Goal: Information Seeking & Learning: Learn about a topic

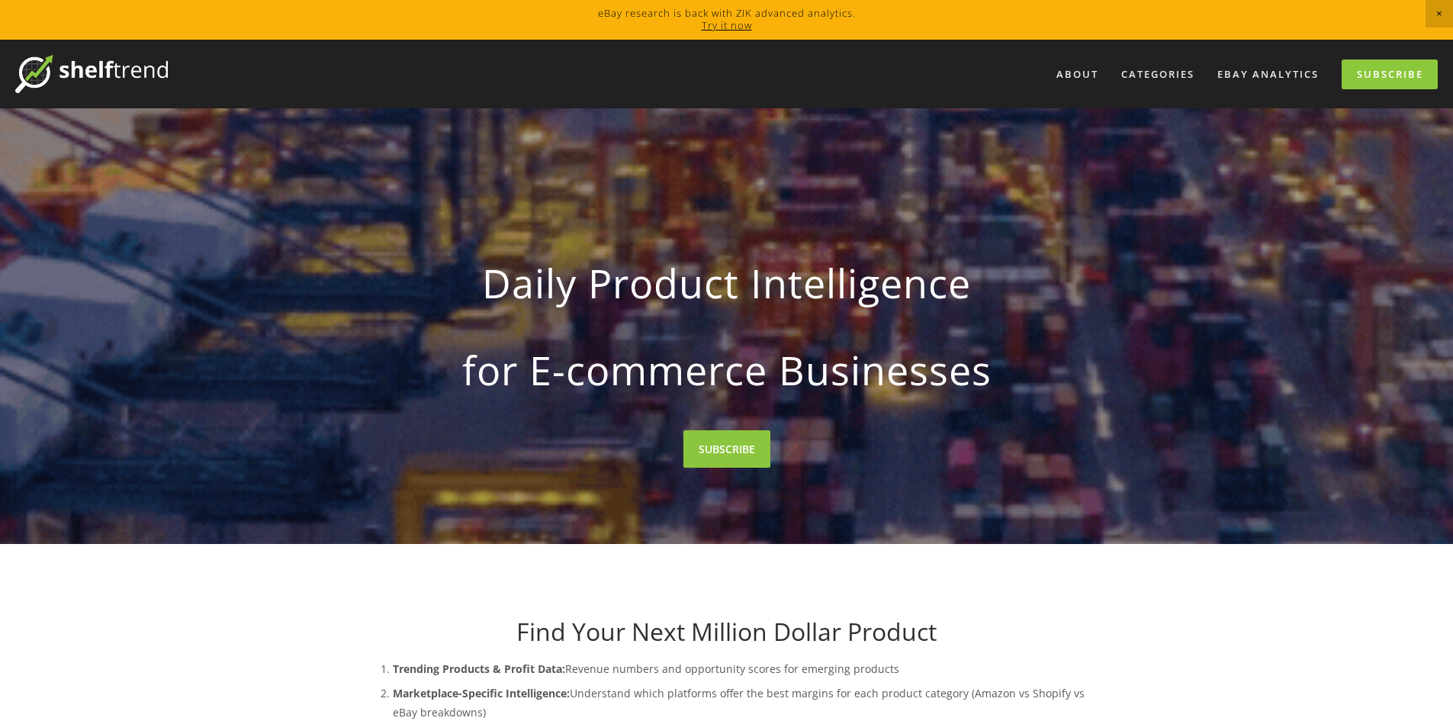
click at [725, 22] on link "Try it now" at bounding box center [727, 25] width 50 height 14
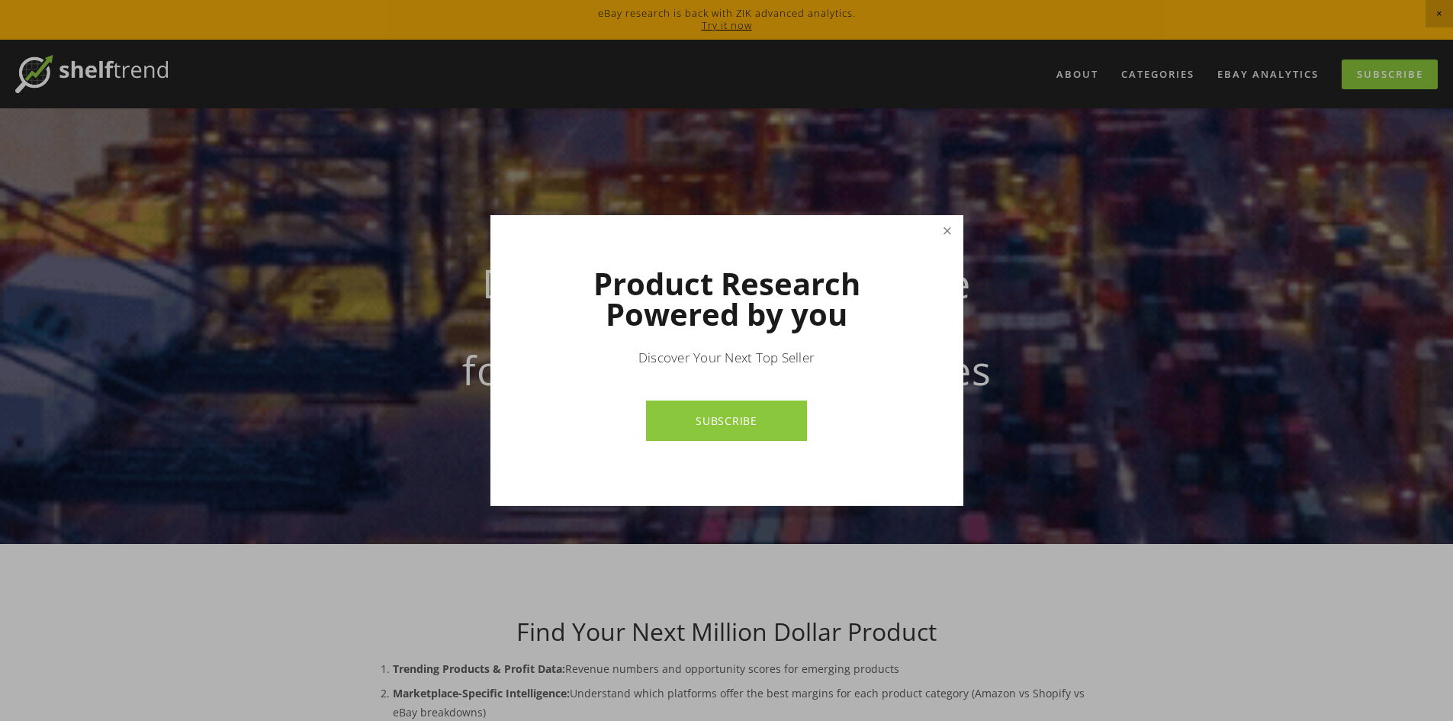
click at [946, 233] on link "Close" at bounding box center [946, 230] width 27 height 27
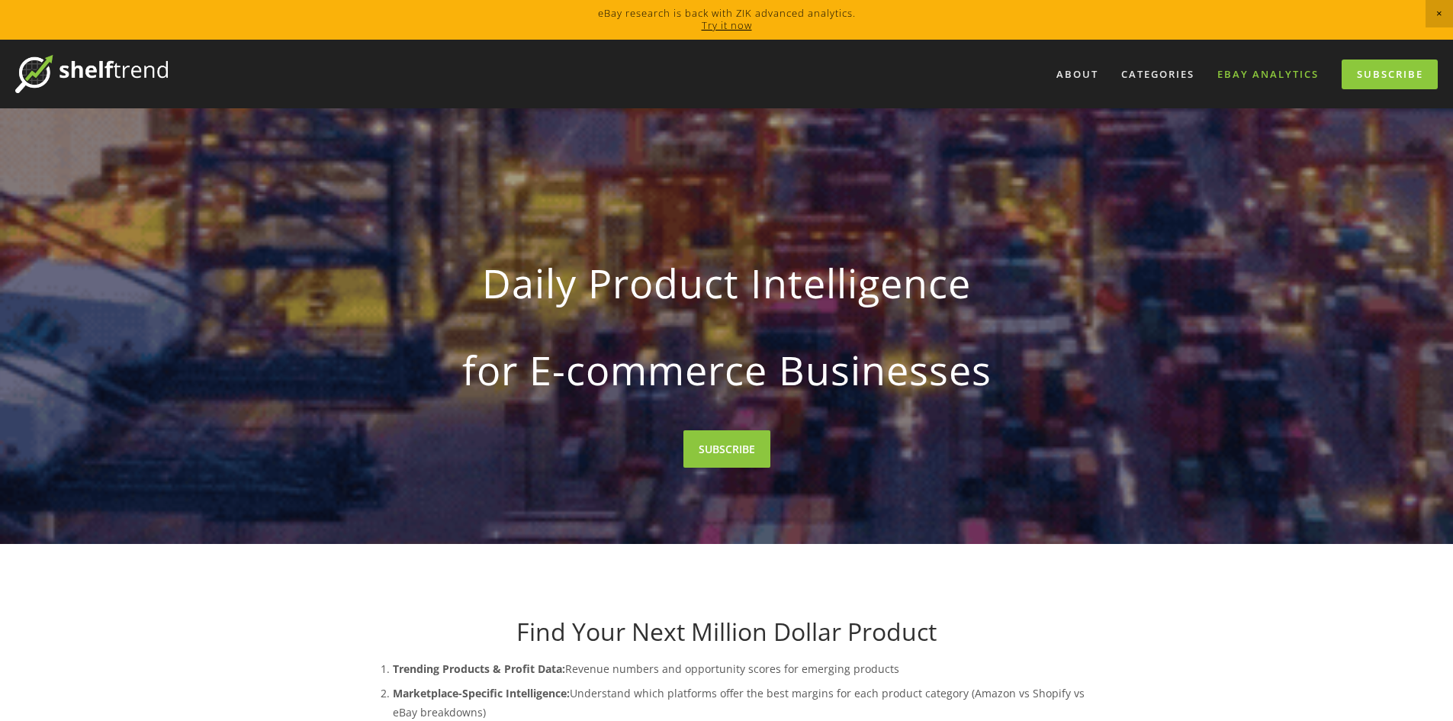
click at [1297, 82] on link "eBay Analytics" at bounding box center [1267, 74] width 121 height 25
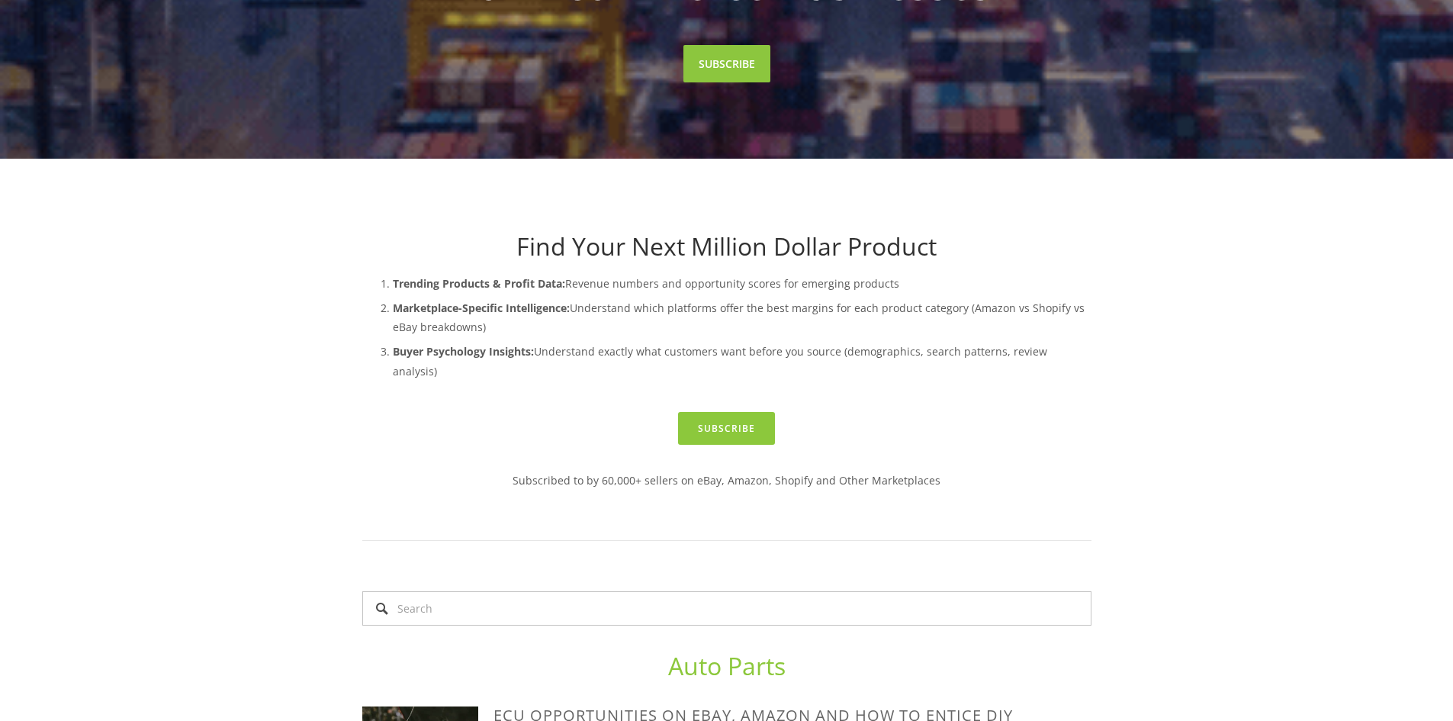
scroll to position [458, 0]
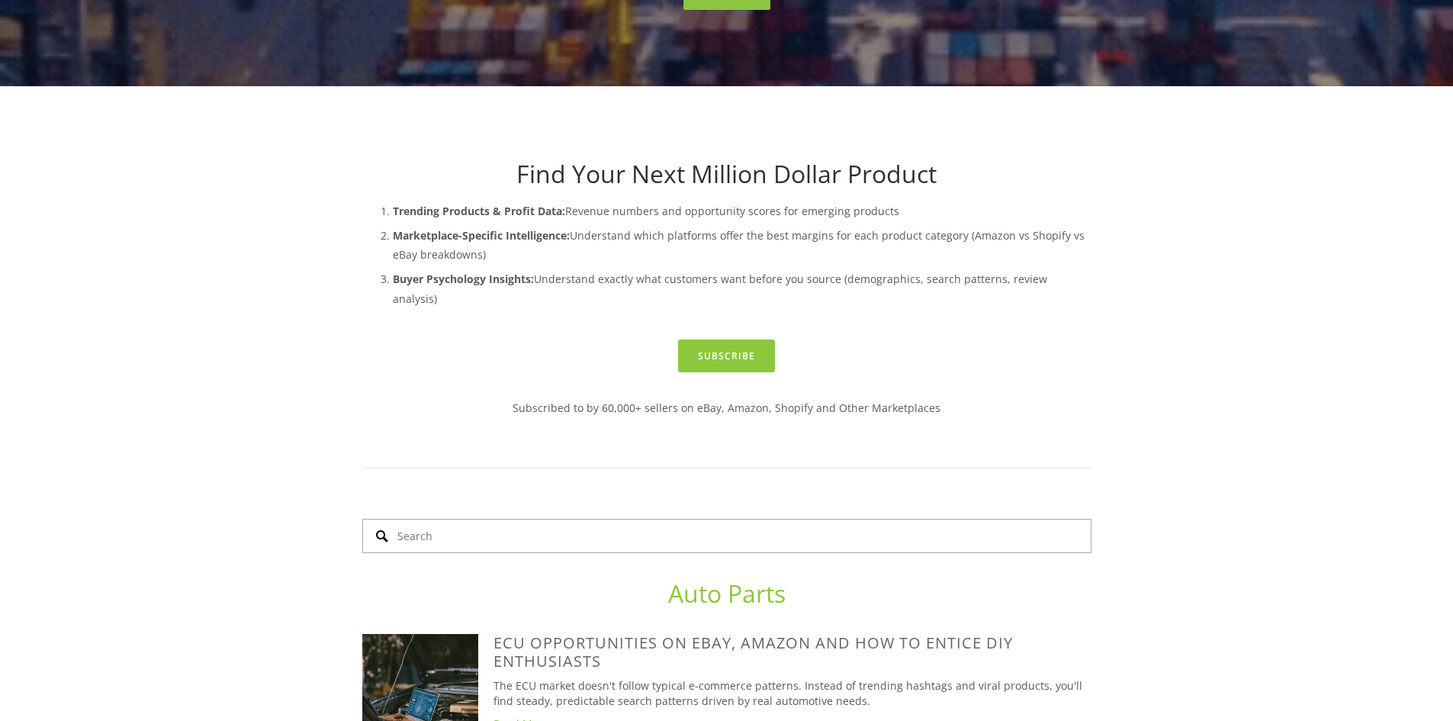
click at [622, 519] on input "Search" at bounding box center [726, 536] width 729 height 34
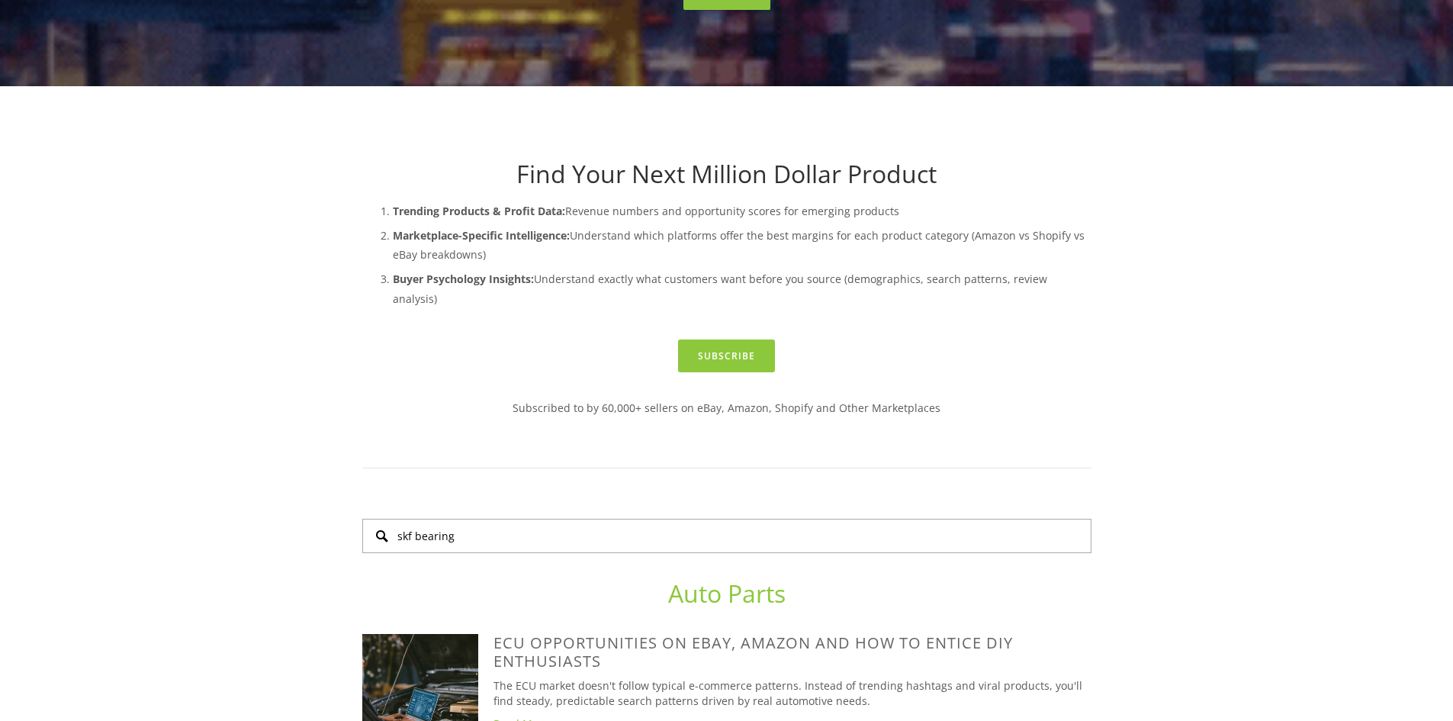
type input "skf bearing"
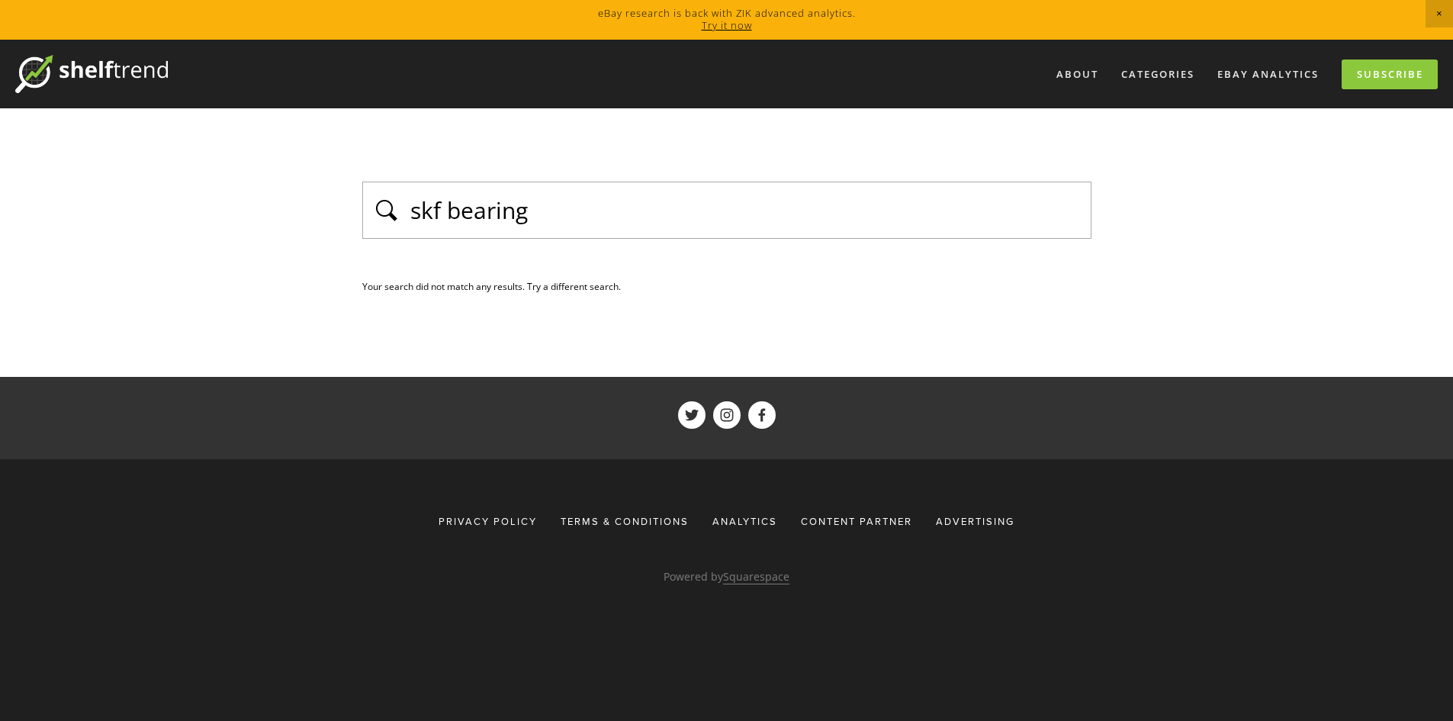
click at [138, 57] on img at bounding box center [91, 74] width 153 height 38
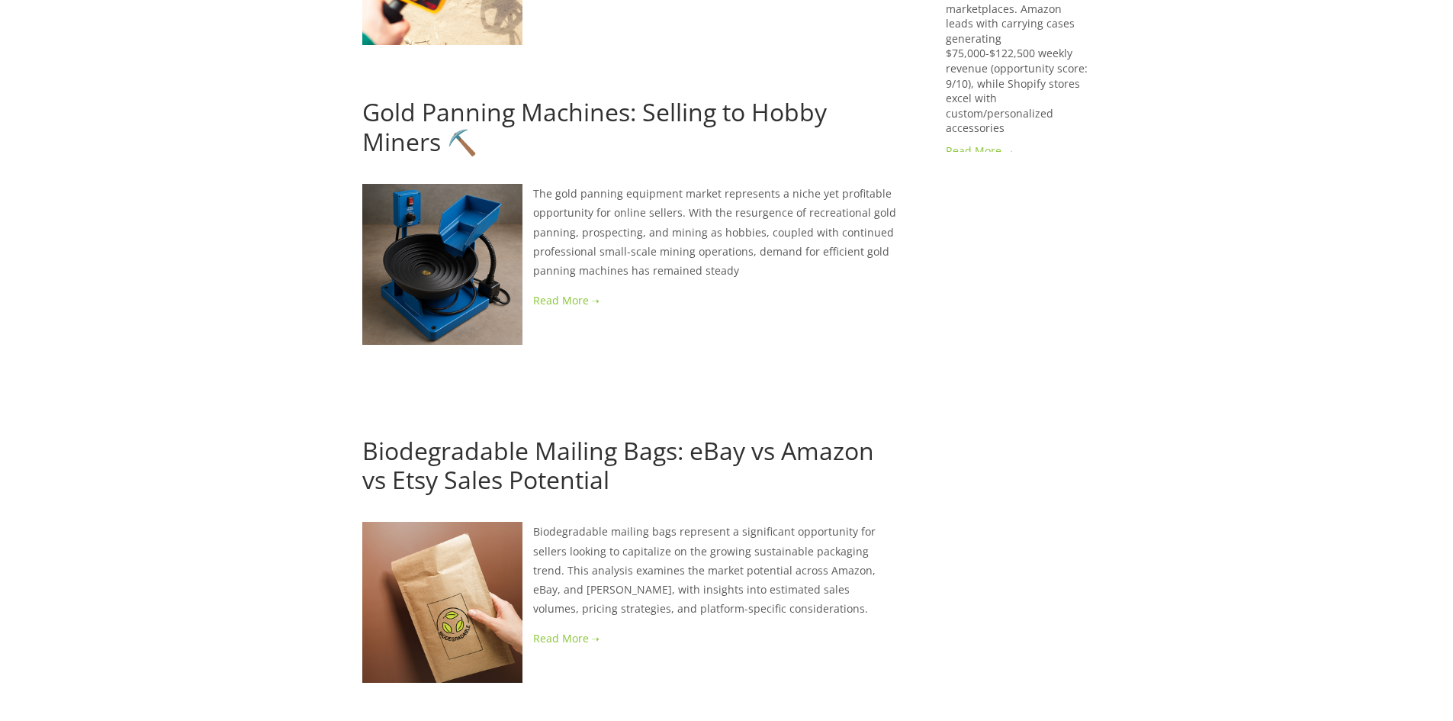
scroll to position [1983, 0]
